Goal: Find specific page/section: Find specific page/section

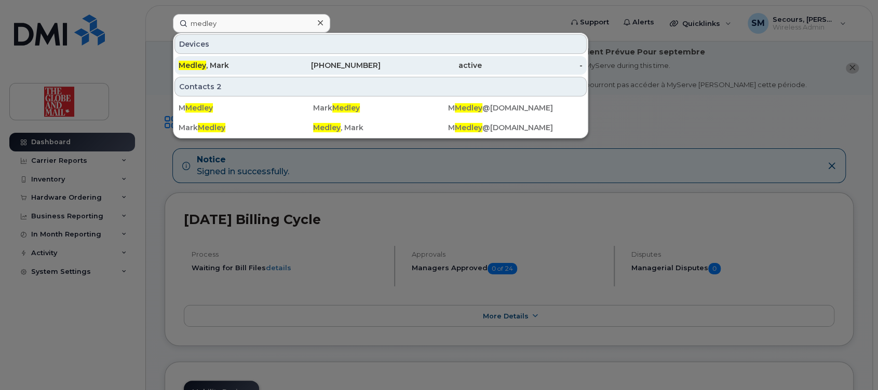
type input "medley"
click at [208, 63] on div "Medley , Mark" at bounding box center [229, 65] width 101 height 10
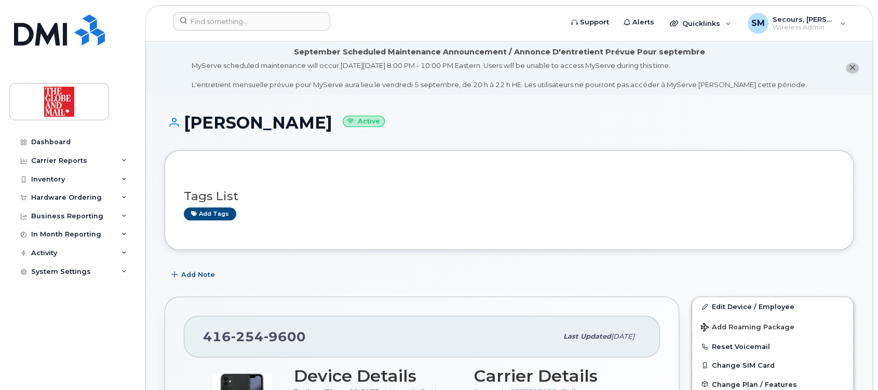
scroll to position [341, 0]
